Goal: Contribute content

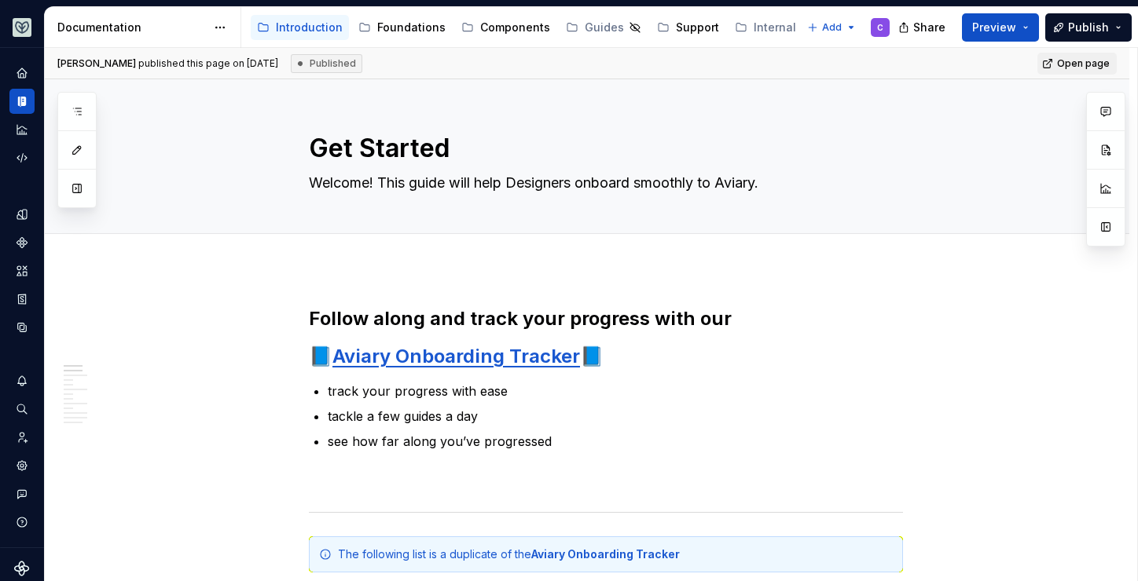
type textarea "*"
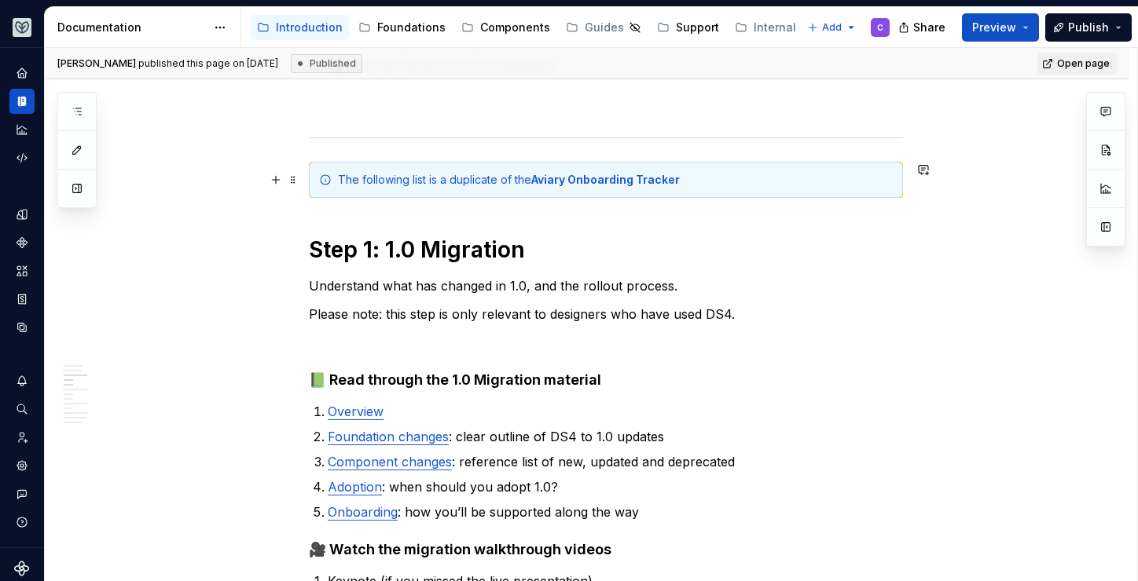
scroll to position [542, 0]
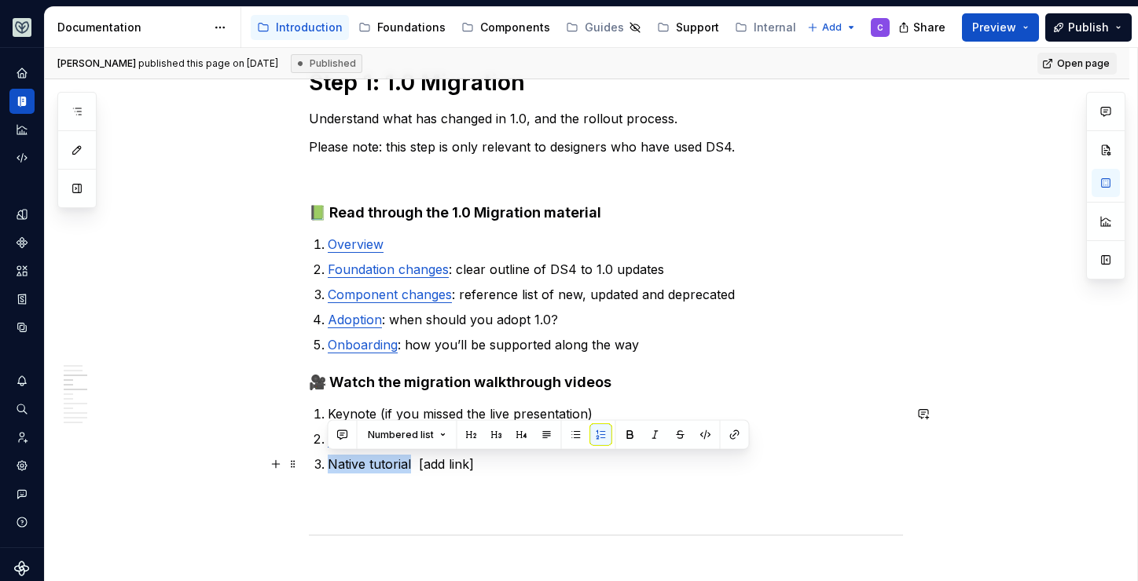
drag, startPoint x: 411, startPoint y: 469, endPoint x: 327, endPoint y: 469, distance: 84.1
click at [328, 469] on p "Native tutorial [add link]" at bounding box center [615, 464] width 575 height 19
click at [731, 434] on button "button" at bounding box center [735, 435] width 22 height 22
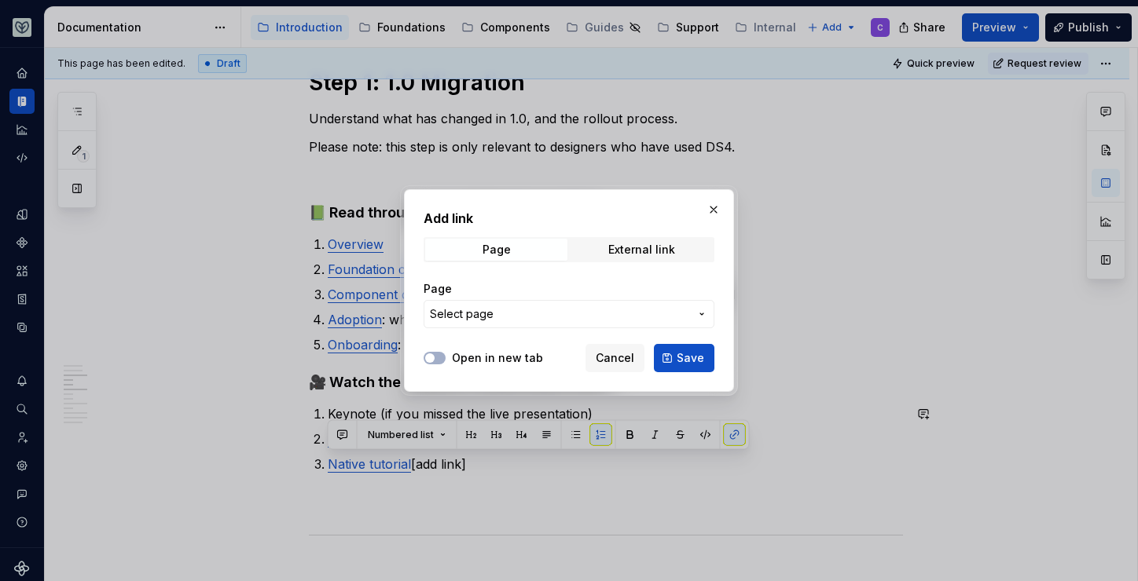
click at [566, 329] on div "Page Select page" at bounding box center [568, 305] width 291 height 66
click at [606, 307] on span "Select page" at bounding box center [559, 314] width 259 height 16
click at [545, 309] on div "Add link Page External link Page Select page Open in new tab Cancel Save" at bounding box center [569, 290] width 1138 height 581
click at [594, 251] on span "External link" at bounding box center [641, 250] width 142 height 22
click at [485, 310] on input "URL" at bounding box center [568, 314] width 291 height 28
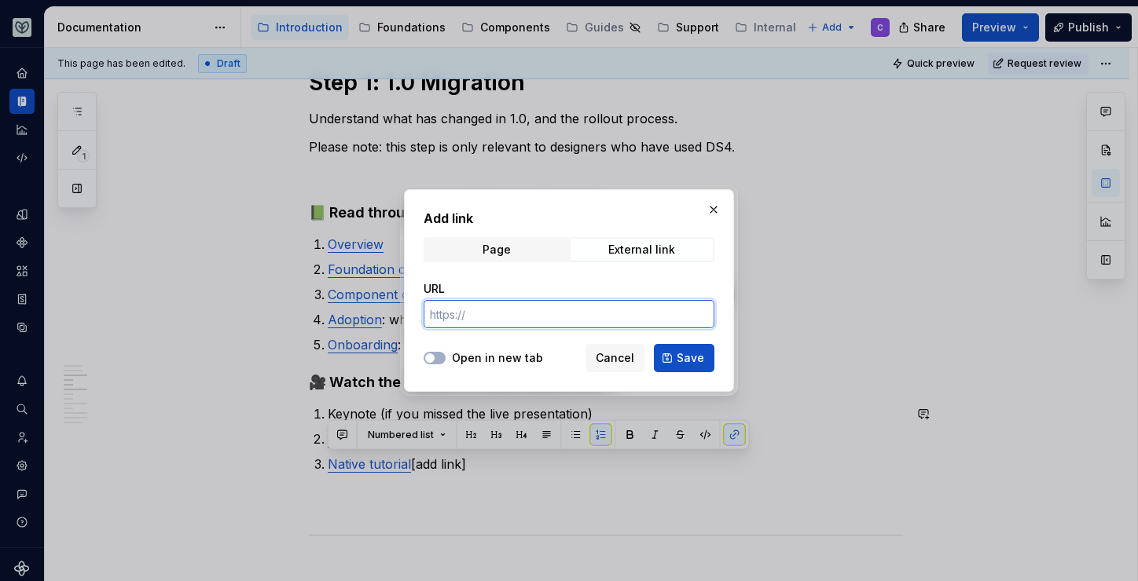
paste input "[URL][DOMAIN_NAME]"
type input "[URL][DOMAIN_NAME]"
click at [437, 355] on button "Open in new tab" at bounding box center [434, 358] width 22 height 13
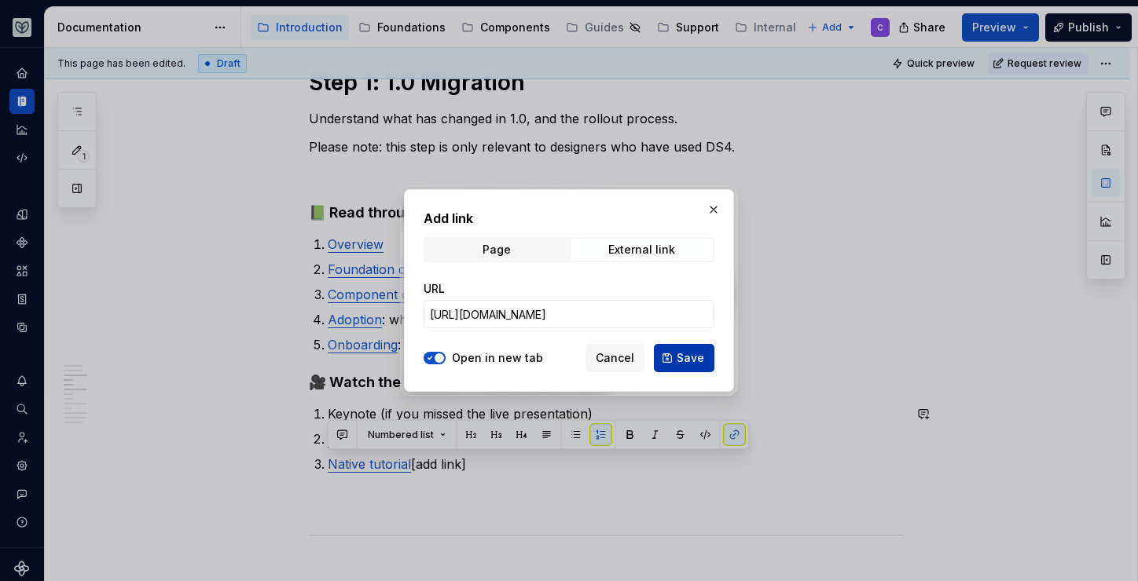
click at [693, 352] on span "Save" at bounding box center [689, 358] width 27 height 16
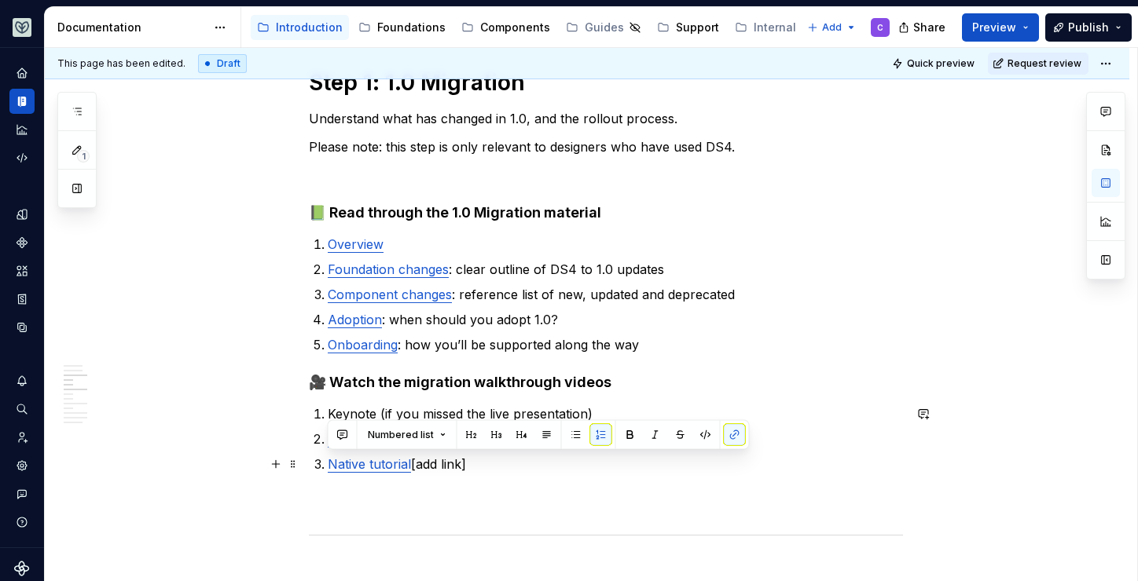
click at [476, 473] on p "Native tutorial [add link]" at bounding box center [615, 464] width 575 height 19
drag, startPoint x: 493, startPoint y: 458, endPoint x: 416, endPoint y: 466, distance: 76.6
click at [416, 466] on p "Native tutorial [add link]" at bounding box center [615, 464] width 575 height 19
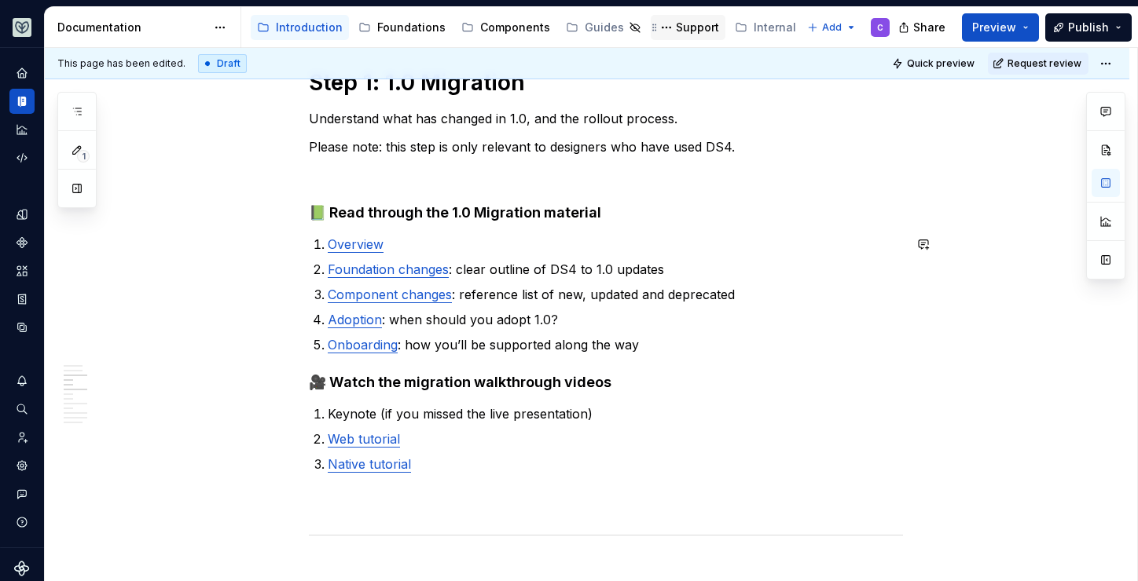
type textarea "*"
click at [923, 412] on button "button" at bounding box center [923, 414] width 22 height 22
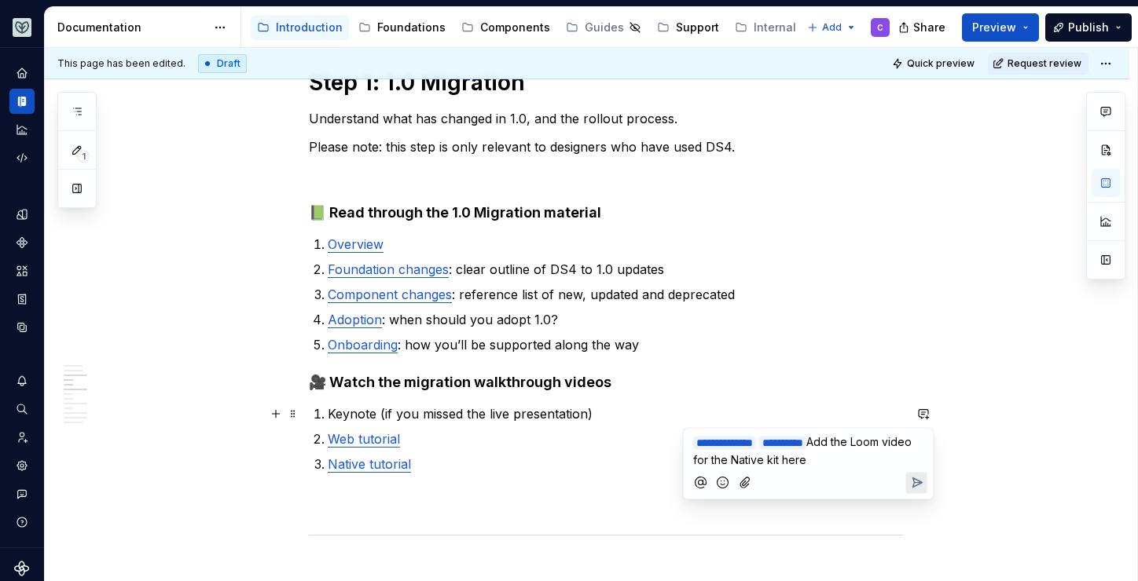
click at [886, 436] on span "Add the Loom video for the Native kit here" at bounding box center [804, 450] width 222 height 31
click at [884, 437] on span "Add the Loom video for the Native kit here" at bounding box center [804, 450] width 222 height 31
click at [921, 487] on icon "Send" at bounding box center [916, 483] width 16 height 16
